Goal: Information Seeking & Learning: Learn about a topic

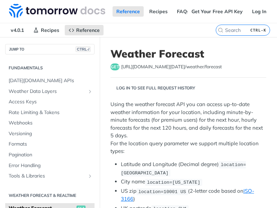
scroll to position [99, 0]
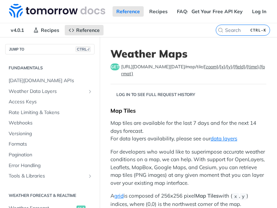
scroll to position [163, 0]
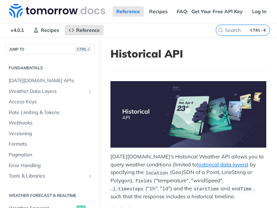
scroll to position [205, 0]
